Goal: Information Seeking & Learning: Learn about a topic

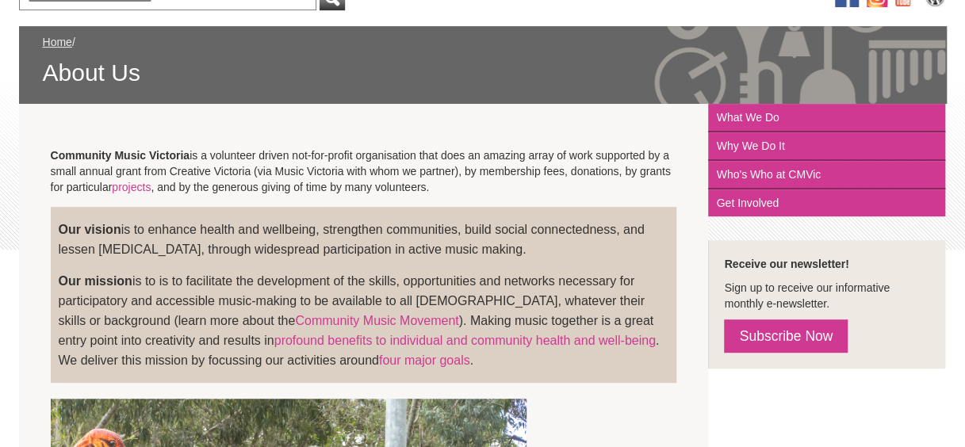
scroll to position [224, 0]
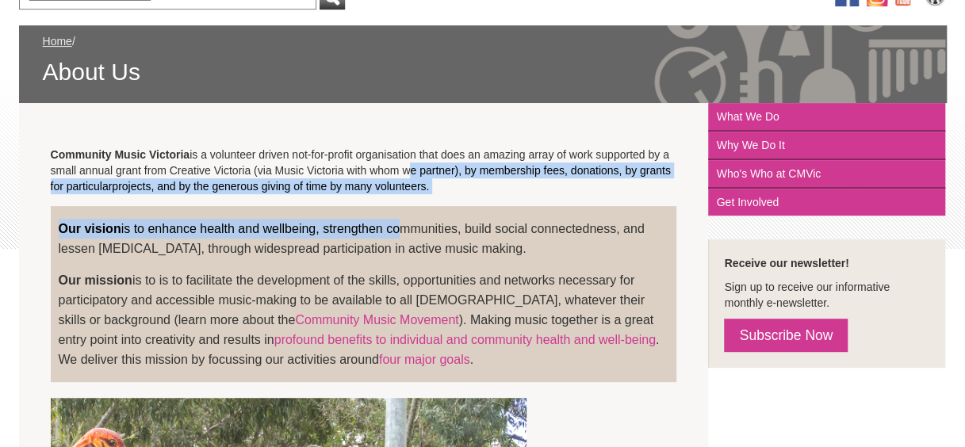
drag, startPoint x: 408, startPoint y: 174, endPoint x: 404, endPoint y: 210, distance: 36.7
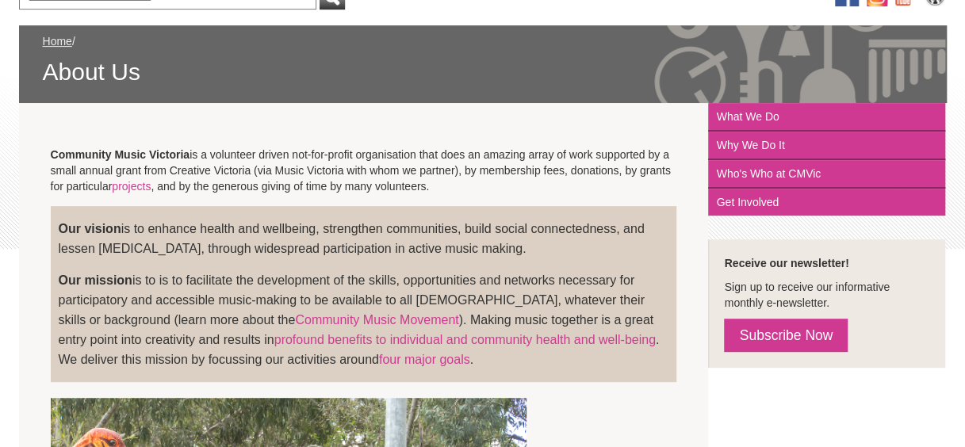
drag, startPoint x: 404, startPoint y: 210, endPoint x: 385, endPoint y: 243, distance: 38.4
click at [385, 243] on p "Our vision is to enhance health and wellbeing, strengthen communities, build so…" at bounding box center [364, 239] width 611 height 40
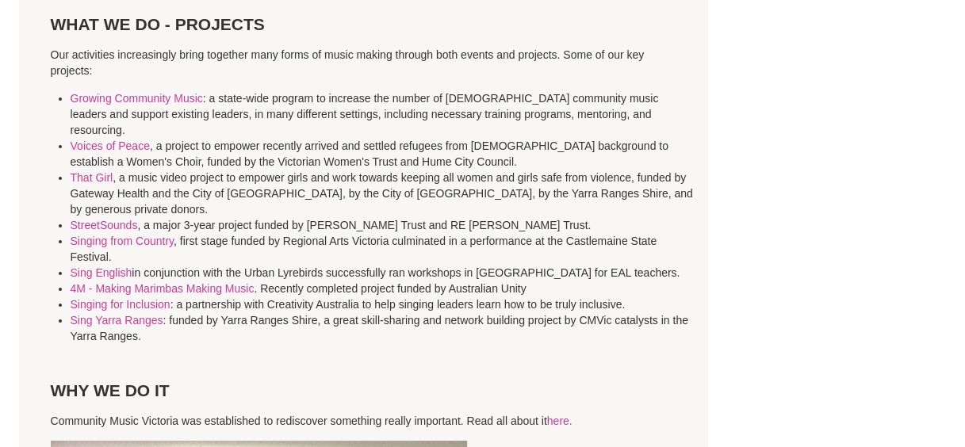
scroll to position [2535, 0]
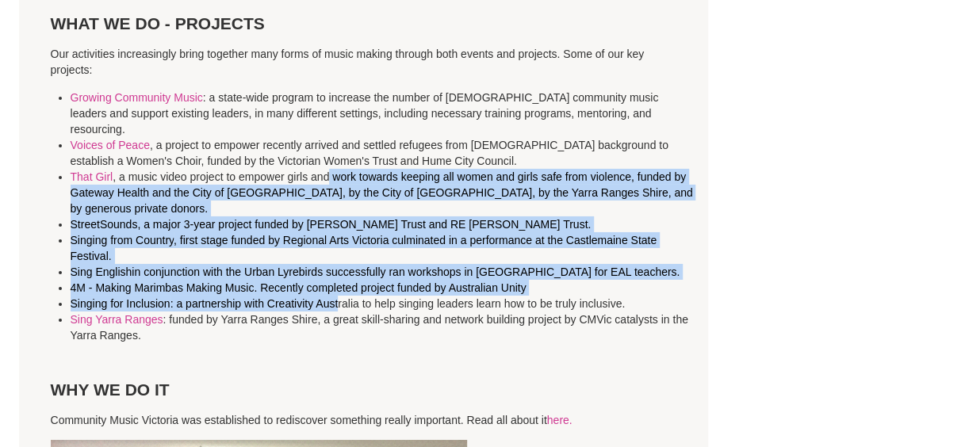
drag, startPoint x: 330, startPoint y: 130, endPoint x: 339, endPoint y: 259, distance: 129.6
click at [339, 259] on ul "Growing Community Music : a state-wide program to increase the number of [DEMOG…" at bounding box center [384, 217] width 626 height 254
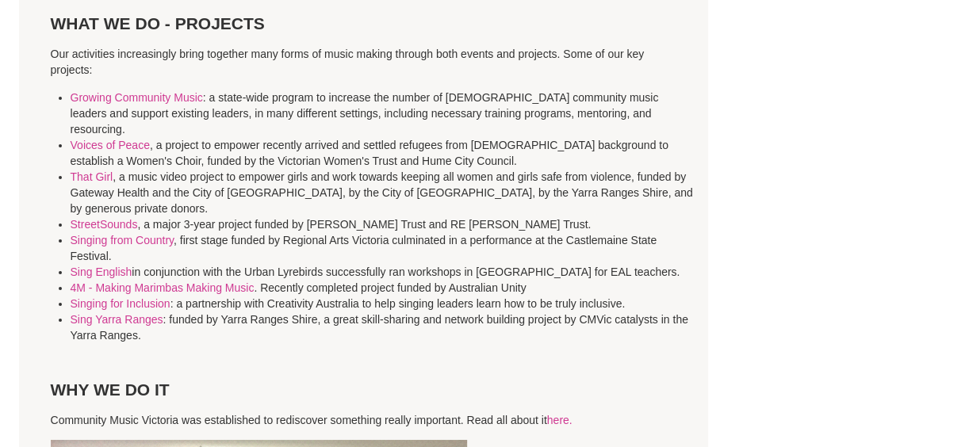
drag, startPoint x: 339, startPoint y: 259, endPoint x: 339, endPoint y: 285, distance: 26.2
click at [339, 312] on li "Sing Yarra Ranges : funded by Yarra Ranges Shire, a great skill-sharing and net…" at bounding box center [384, 328] width 626 height 32
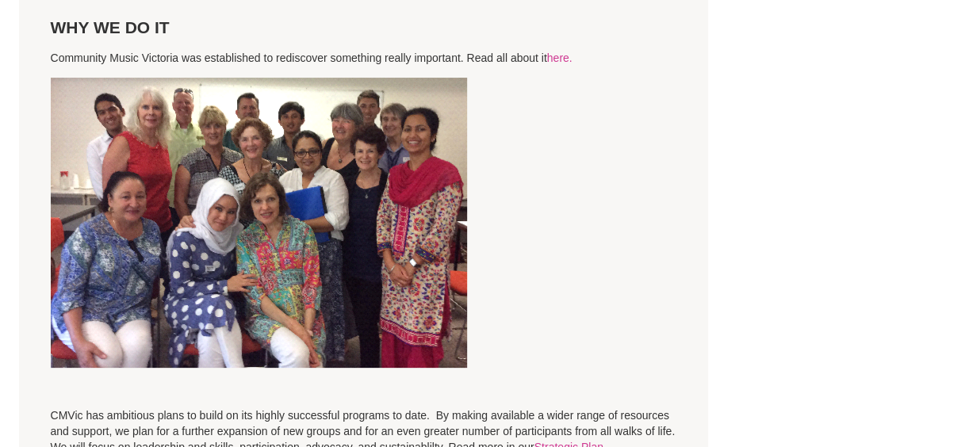
scroll to position [2898, 0]
click at [556, 51] on link "here." at bounding box center [559, 57] width 25 height 13
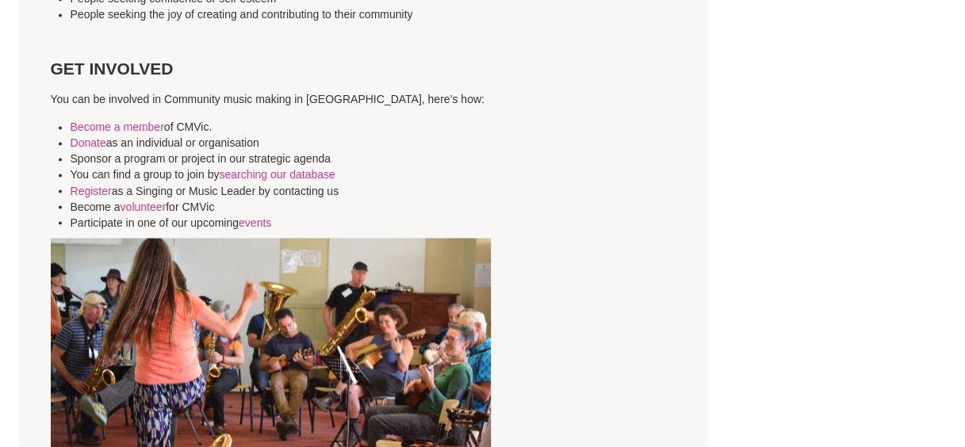
scroll to position [4152, 0]
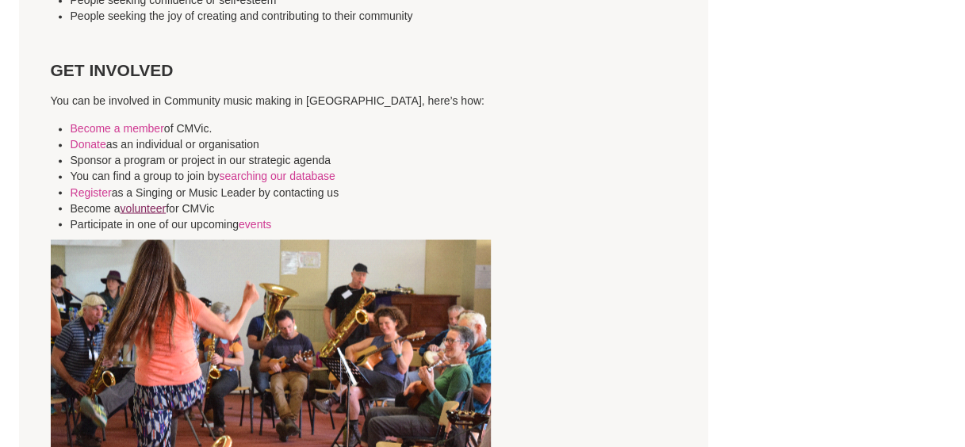
click at [138, 201] on link "volunteer" at bounding box center [144, 207] width 46 height 13
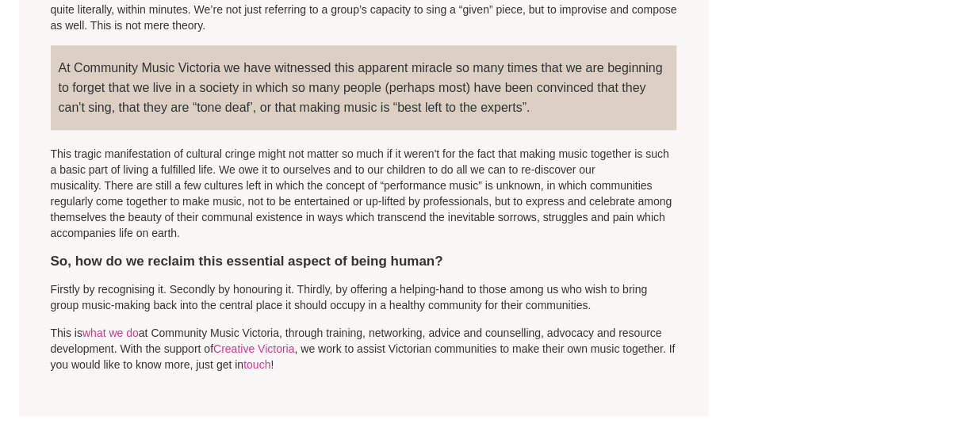
scroll to position [1036, 0]
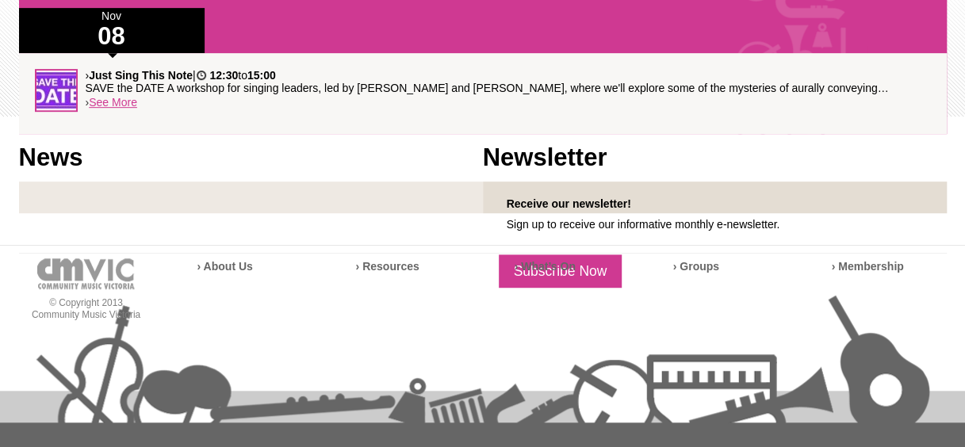
scroll to position [506, 0]
